Goal: Information Seeking & Learning: Learn about a topic

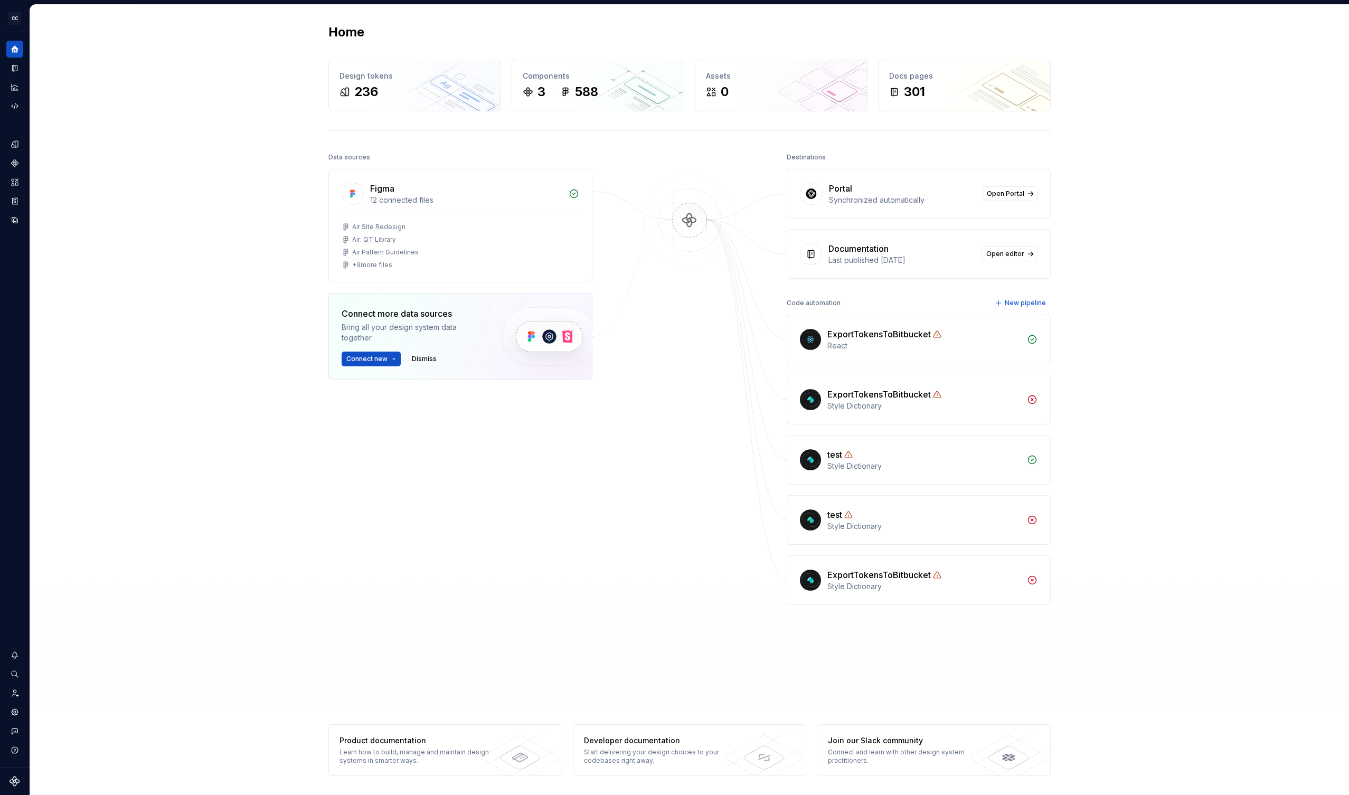
click at [30, 30] on div "Home Design tokens 236 Components 3 588 Assets 0 Docs pages 301 Data sources Fi…" at bounding box center [690, 399] width 1320 height 791
click at [23, 33] on button "Expand sidebar" at bounding box center [22, 32] width 15 height 15
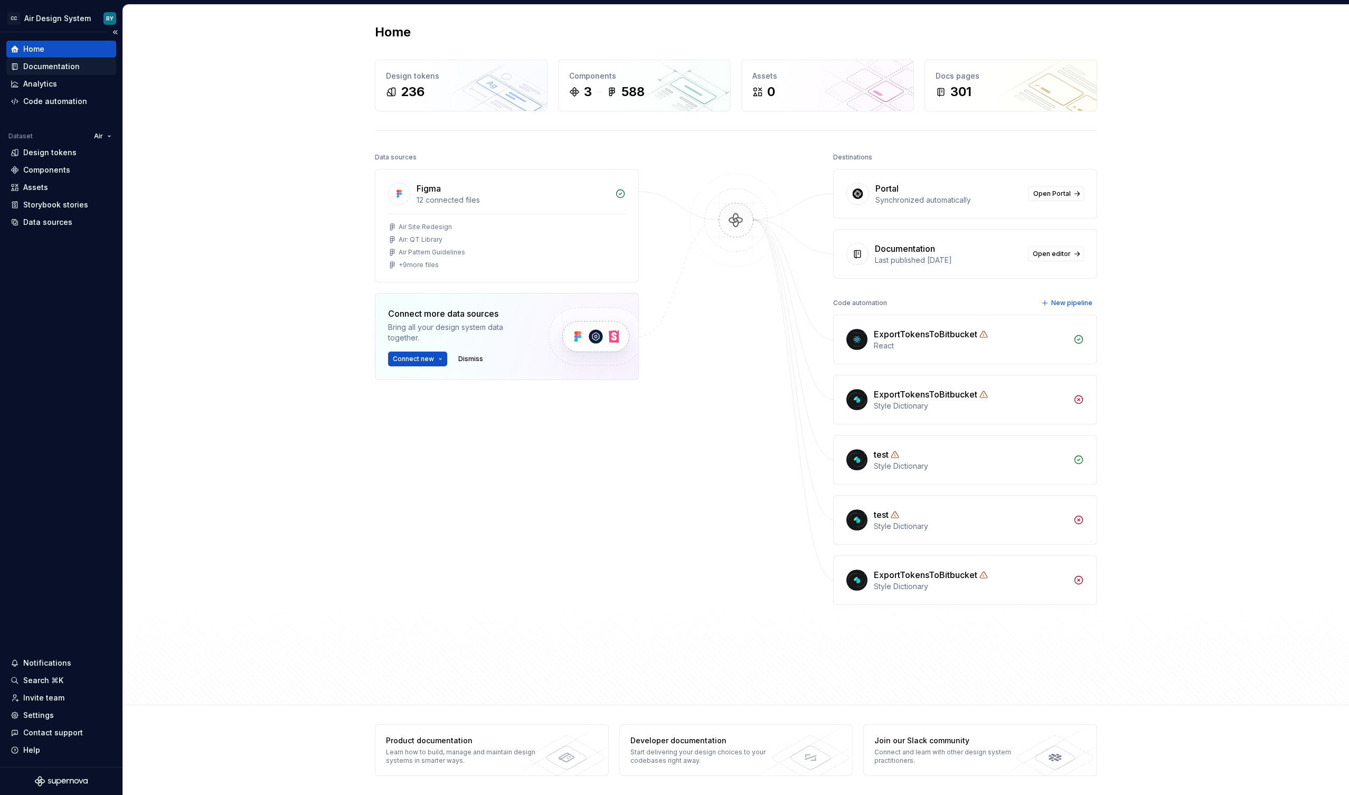
click at [67, 64] on div "Documentation" at bounding box center [51, 66] width 57 height 11
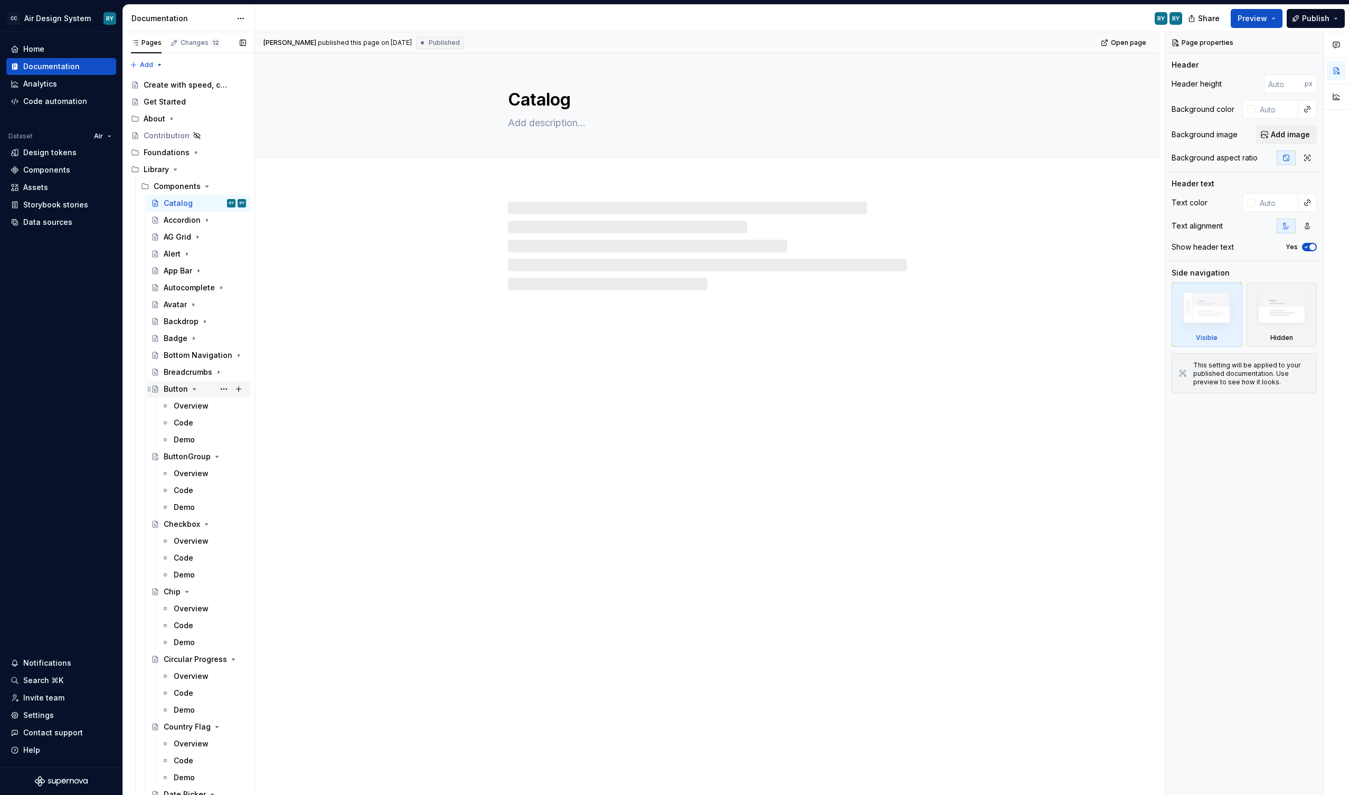
click at [193, 389] on icon "Page tree" at bounding box center [194, 389] width 3 height 1
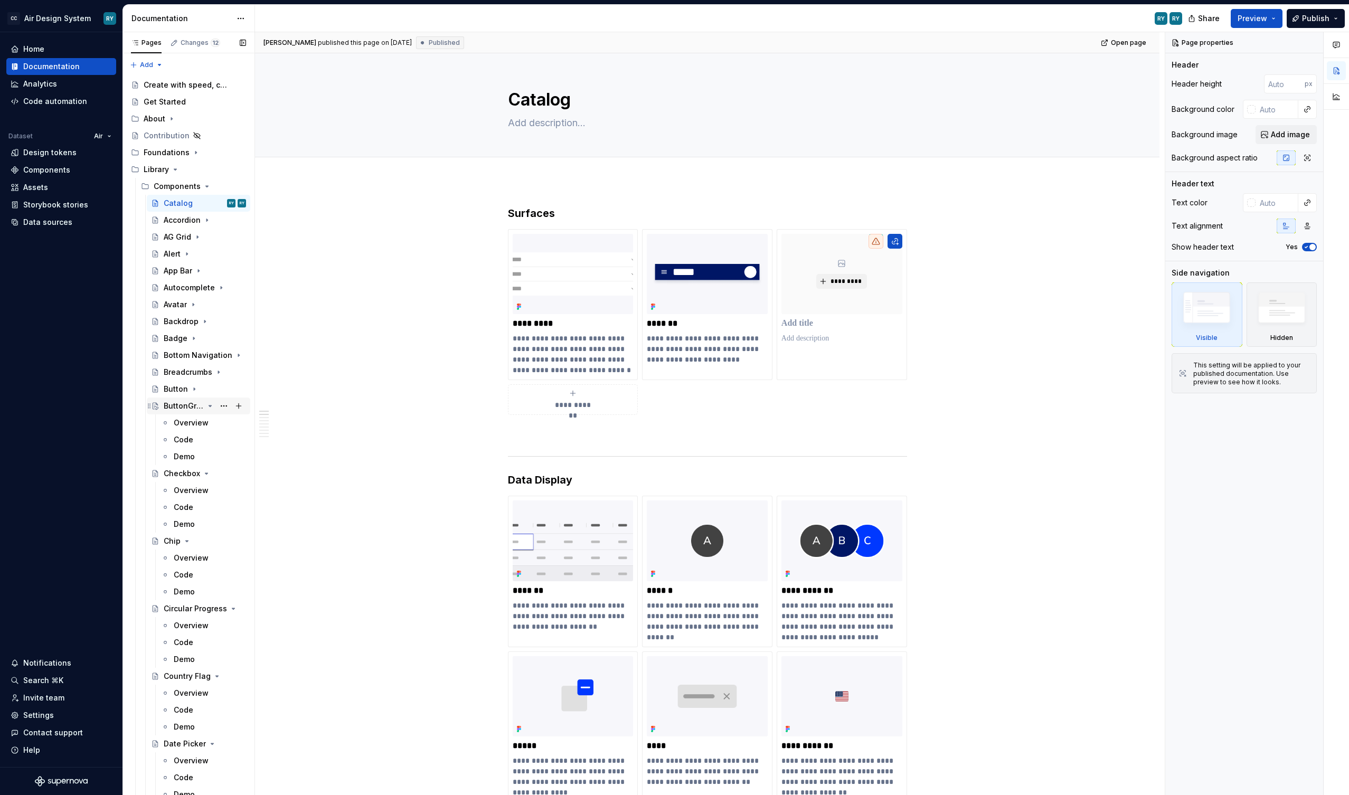
click at [213, 408] on icon "Page tree" at bounding box center [210, 406] width 8 height 8
click at [204, 424] on icon "Page tree" at bounding box center [206, 423] width 8 height 8
click at [184, 440] on icon "Page tree" at bounding box center [187, 440] width 8 height 8
click at [209, 459] on icon "Page tree" at bounding box center [210, 457] width 8 height 8
click at [166, 117] on div "About" at bounding box center [195, 118] width 102 height 15
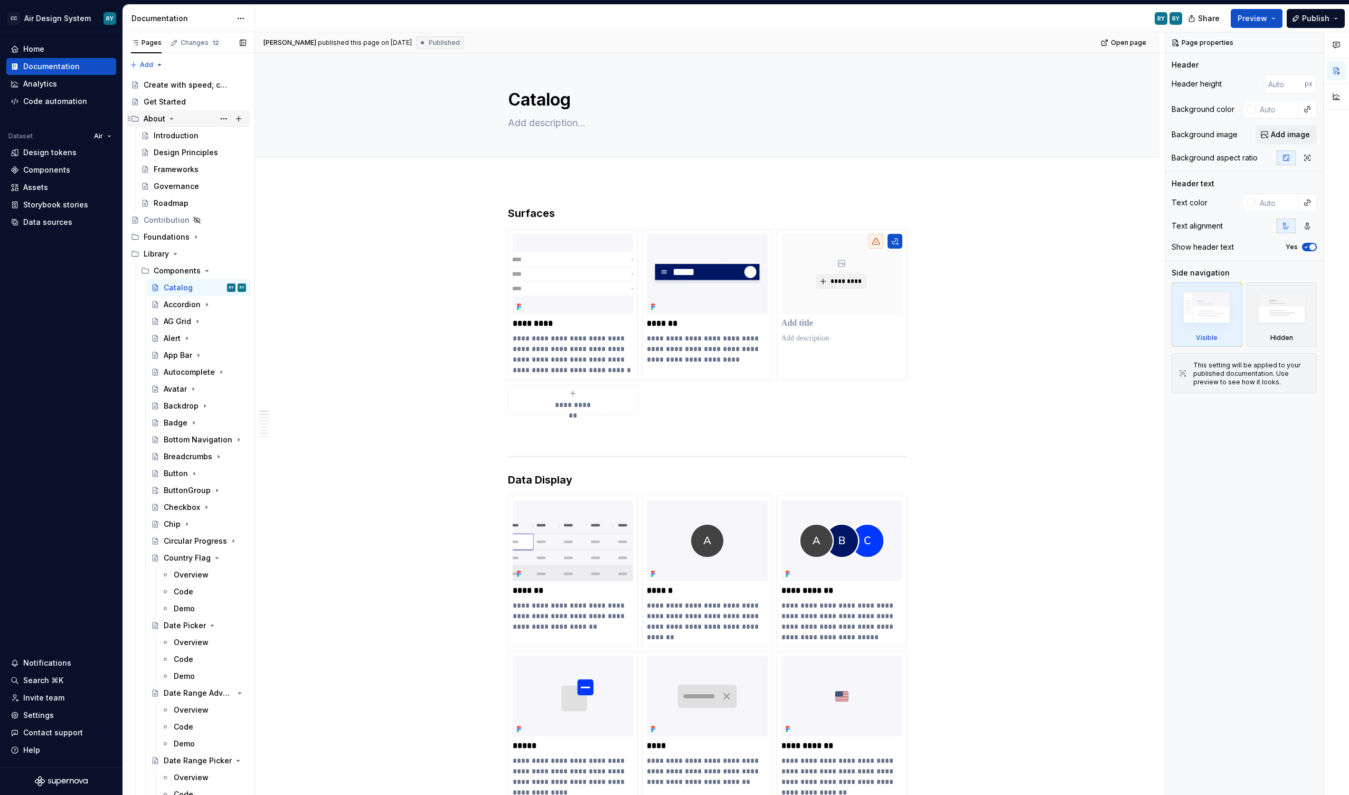
click at [170, 116] on icon "Page tree" at bounding box center [171, 119] width 8 height 8
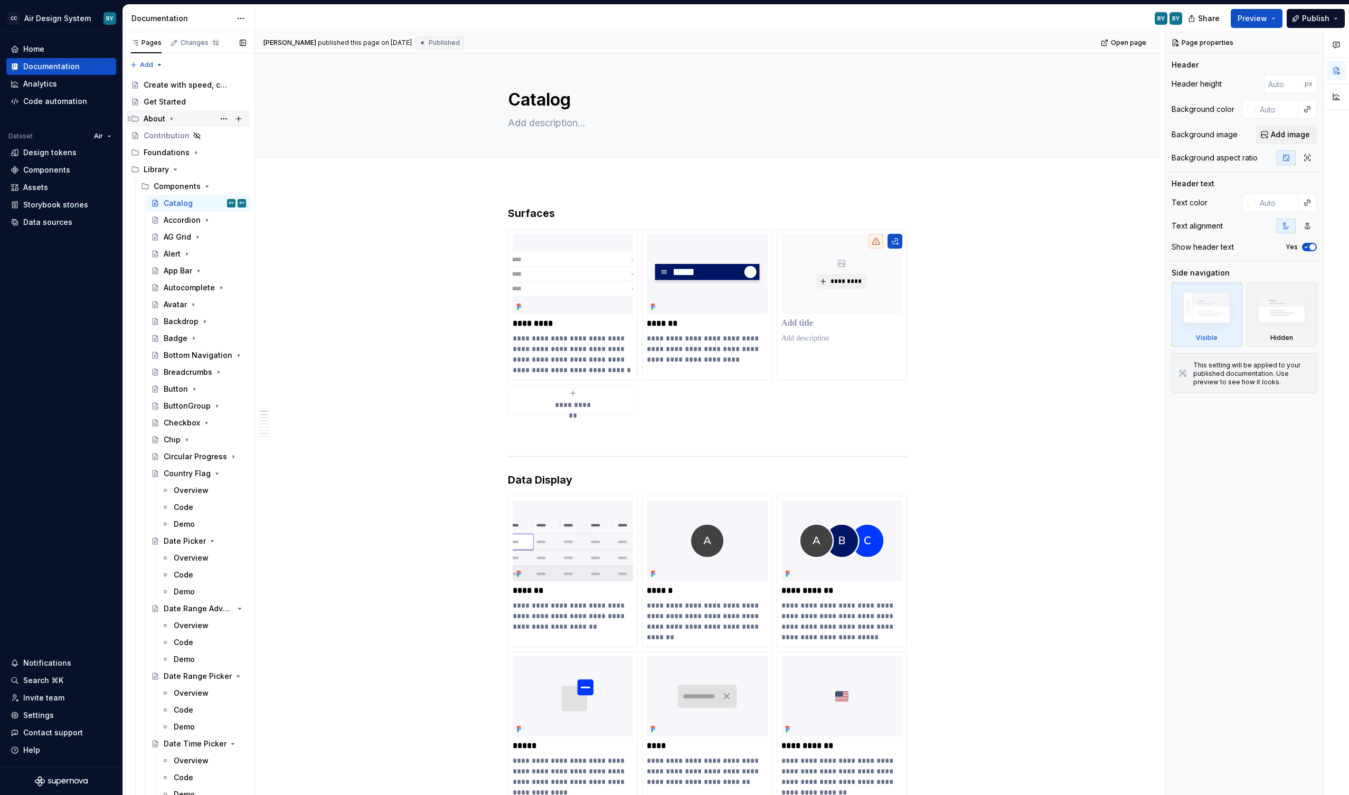
click at [168, 119] on icon "Page tree" at bounding box center [171, 119] width 8 height 8
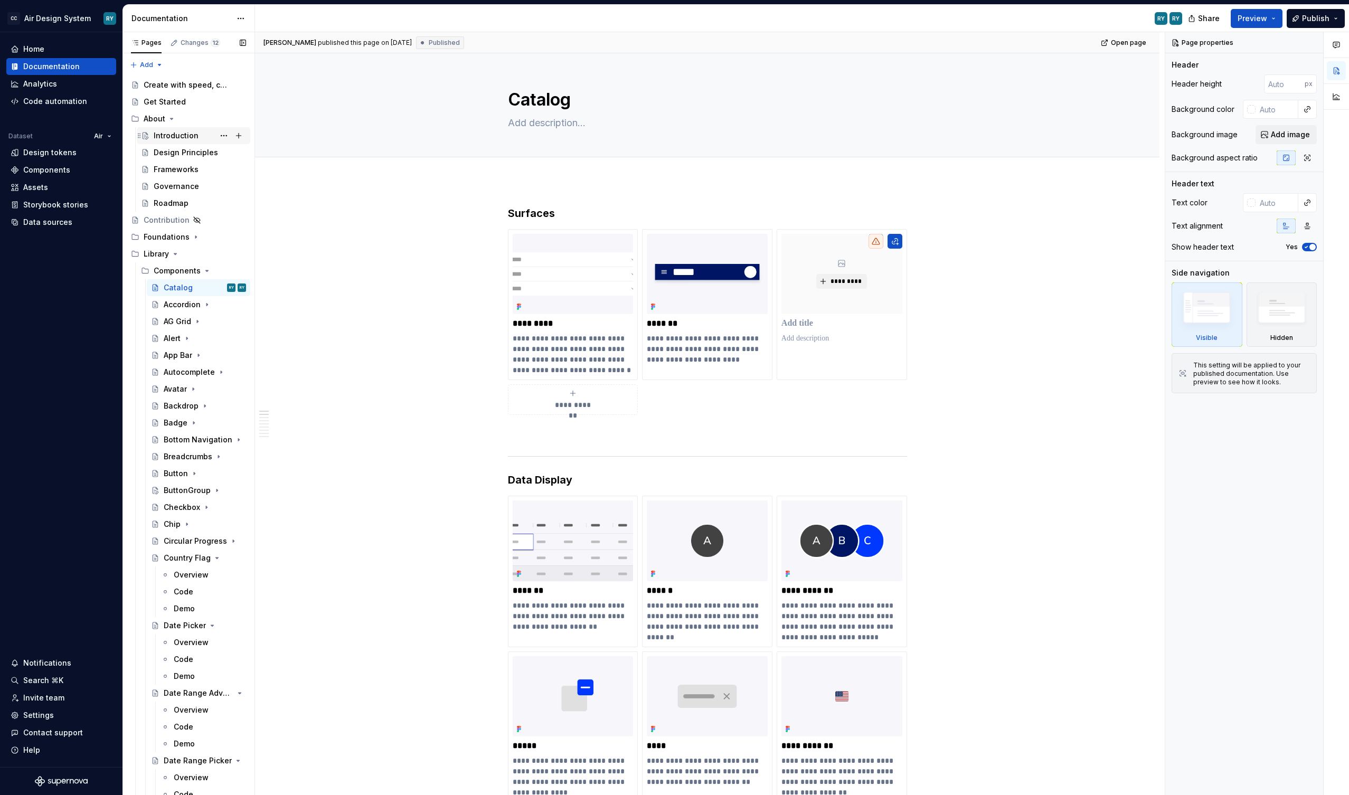
click at [170, 131] on div "Introduction" at bounding box center [176, 135] width 45 height 11
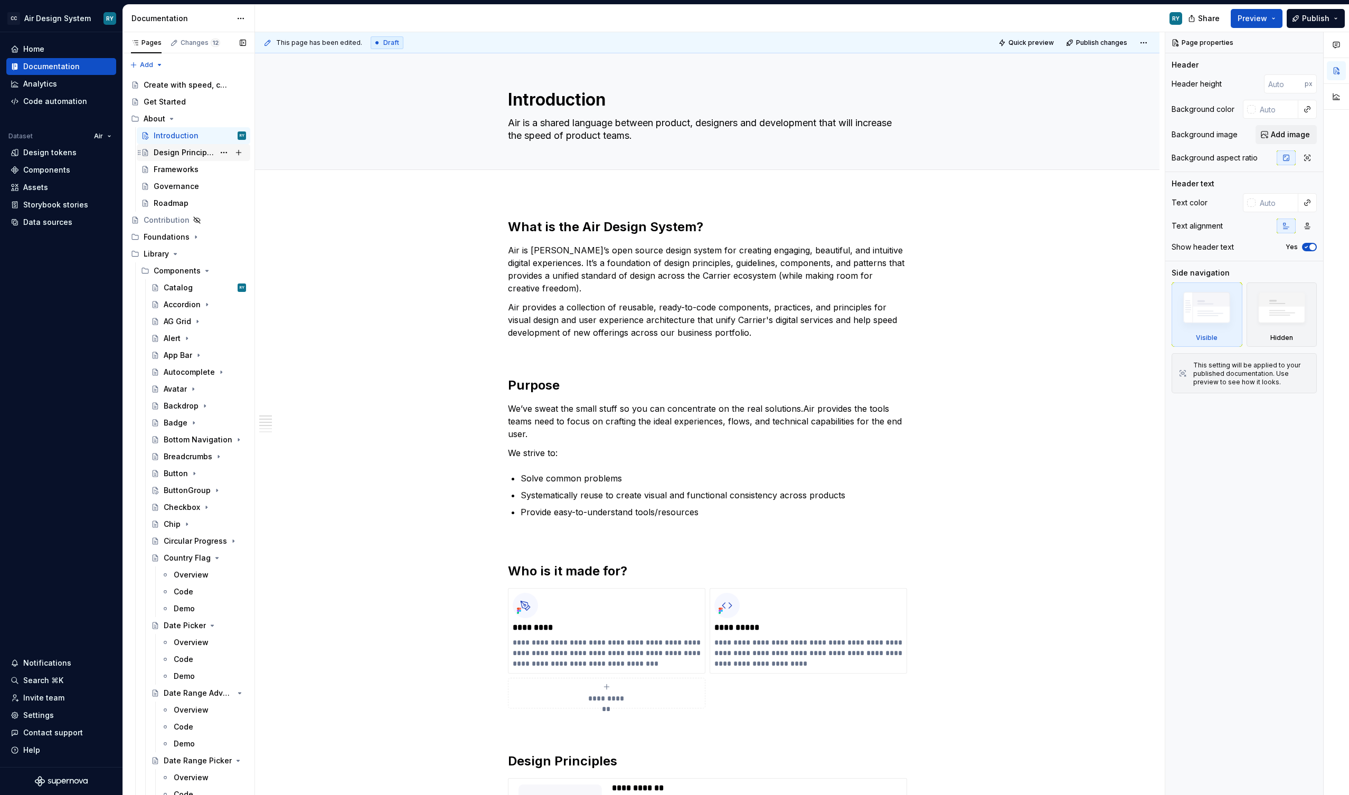
click at [176, 152] on div "Design Principles" at bounding box center [184, 152] width 61 height 11
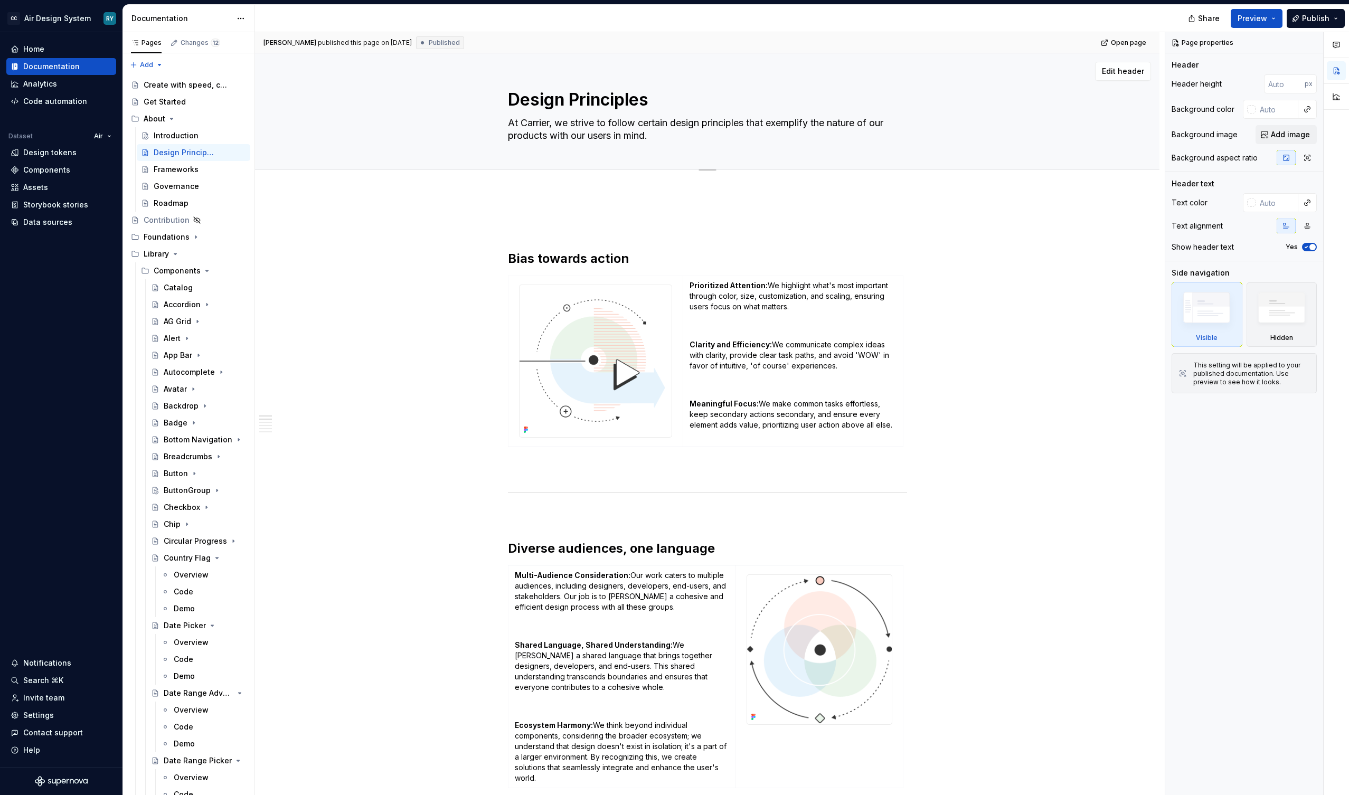
type textarea "*"
